Goal: Check status: Check status

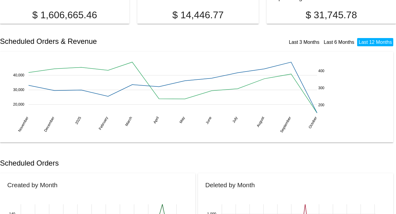
scroll to position [81, 0]
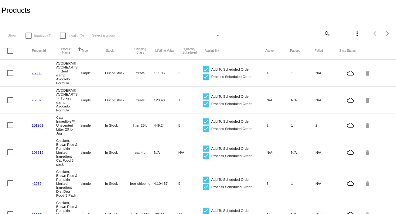
click at [323, 32] on mat-icon "search" at bounding box center [326, 33] width 7 height 9
paste input "61061"
type input "61061"
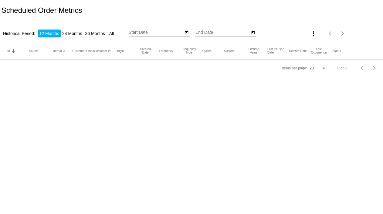
type input "10/9/2024"
type input "10/9/2025"
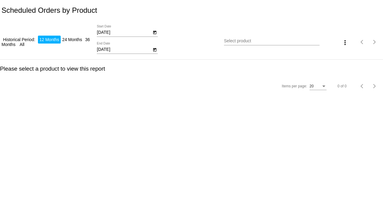
click at [105, 49] on input "10/9/2025" at bounding box center [124, 49] width 55 height 5
type input "10/30/2025"
click at [238, 42] on input "Select product" at bounding box center [271, 41] width 95 height 5
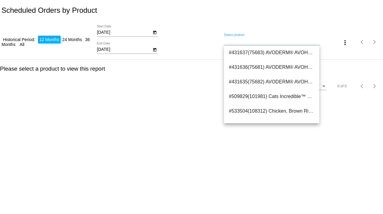
paste input "61061"
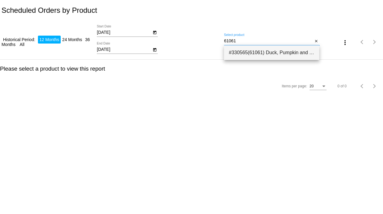
click at [241, 56] on span "#330565(61061) Duck, Pumpkin and Quinoa Dog Food SMALL BITES 4.5 LB 27.54" at bounding box center [272, 52] width 86 height 15
type input "Duck, Pumpkin and Quinoa Dog Food SMALL BITES 4.5 LB"
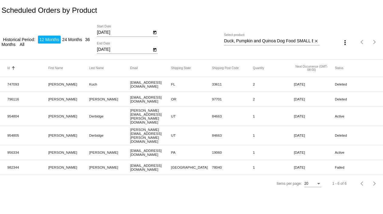
drag, startPoint x: 8, startPoint y: 113, endPoint x: 22, endPoint y: 114, distance: 14.3
click at [22, 114] on mat-cell "954804" at bounding box center [27, 115] width 41 height 7
copy mat-cell "954804"
